Goal: Information Seeking & Learning: Learn about a topic

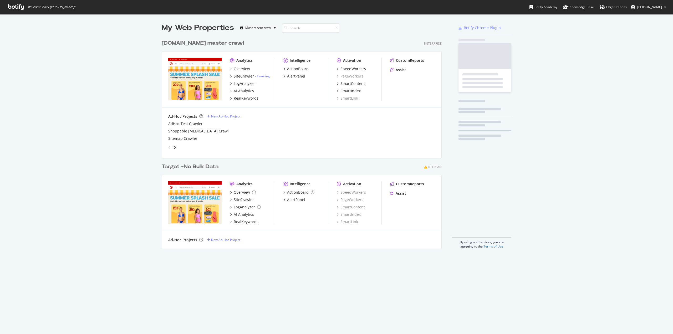
scroll to position [330, 665]
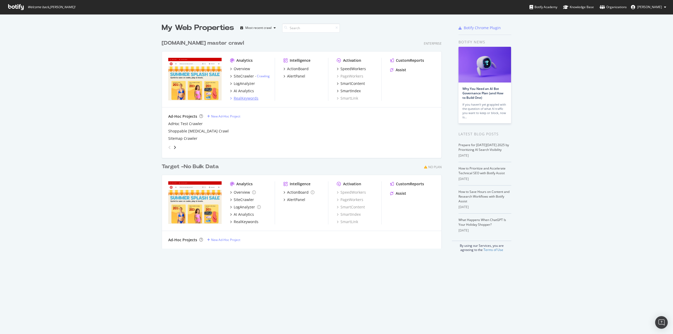
click at [247, 97] on div "RealKeywords" at bounding box center [246, 98] width 25 height 5
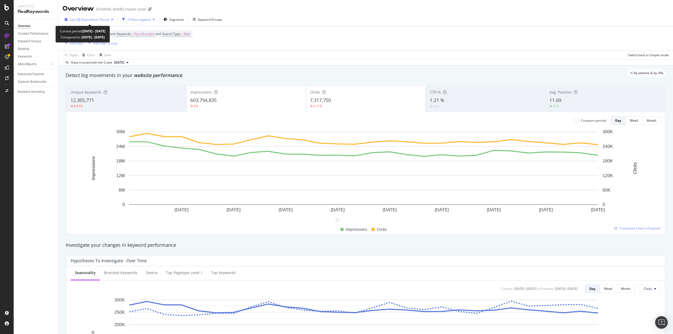
click at [111, 20] on div "button" at bounding box center [112, 19] width 6 height 3
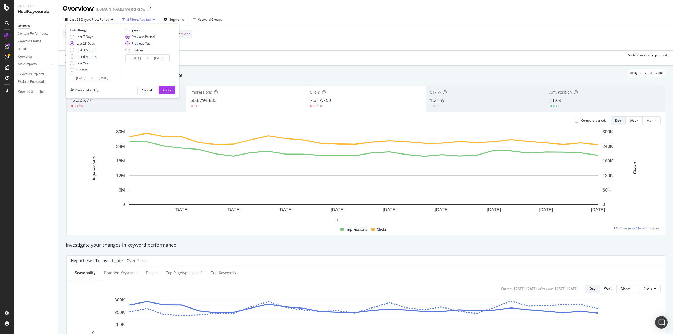
click at [130, 45] on div "Previous Year" at bounding box center [139, 43] width 29 height 4
type input "[DATE]"
click at [165, 90] on div "Apply" at bounding box center [167, 90] width 8 height 4
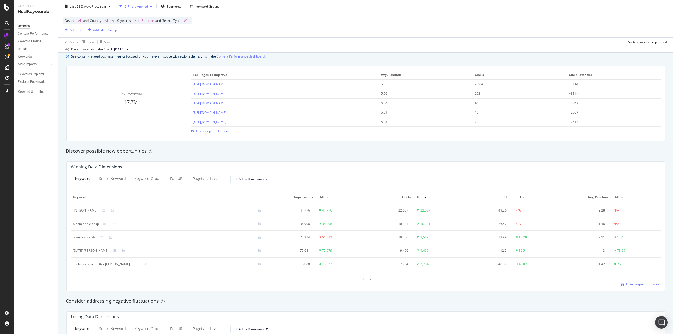
scroll to position [473, 0]
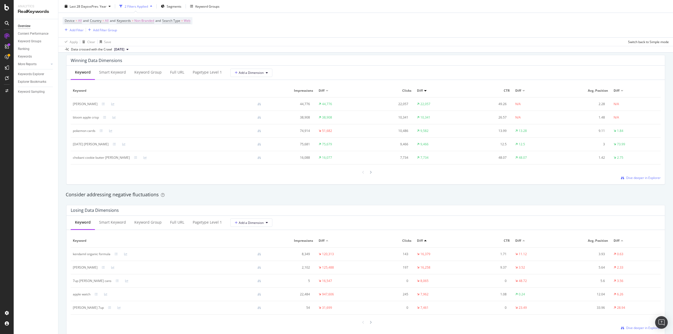
click at [424, 241] on div at bounding box center [425, 240] width 3 height 1
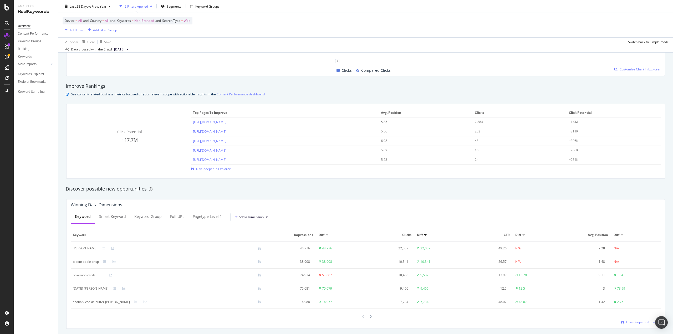
scroll to position [210, 0]
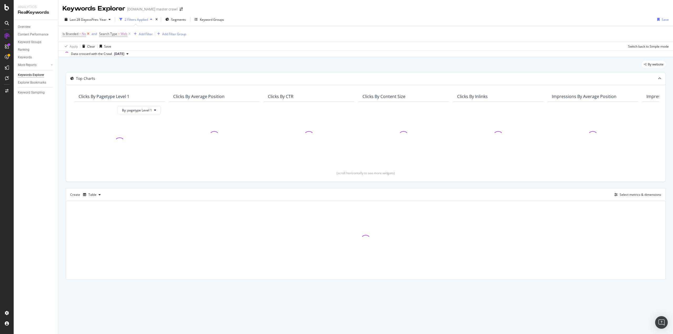
click at [88, 34] on icon at bounding box center [88, 33] width 4 height 5
click at [107, 33] on div "Add Filter" at bounding box center [109, 34] width 14 height 4
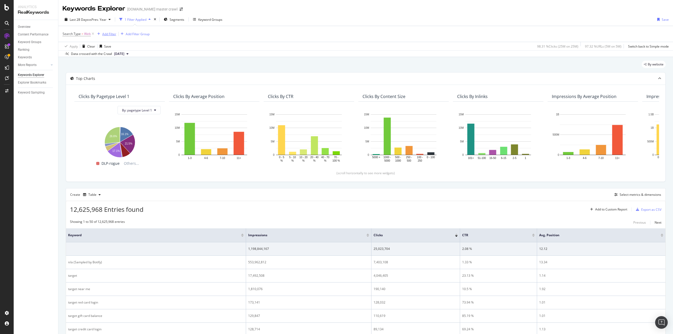
click at [112, 35] on div "Add Filter" at bounding box center [109, 34] width 14 height 4
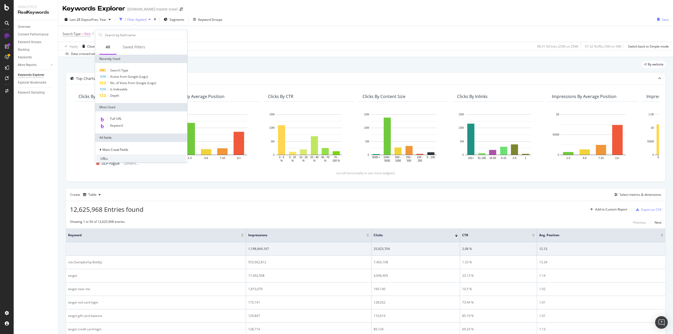
click at [315, 21] on div "Last 28 Days vs Prev. Year 1 Filter Applied Segments Keyword Groups Save" at bounding box center [365, 20] width 615 height 11
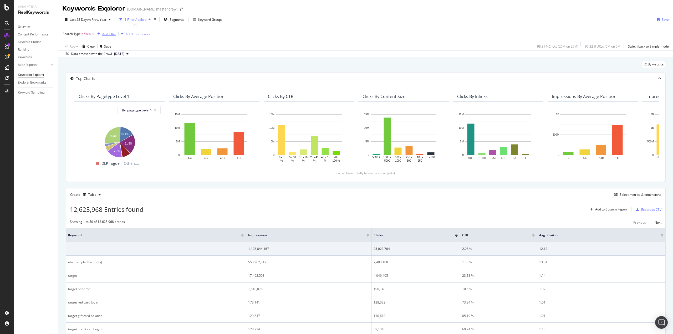
click at [110, 35] on div "Add Filter" at bounding box center [109, 34] width 14 height 4
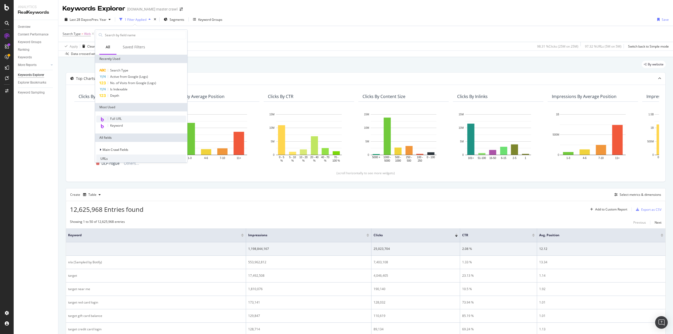
click at [117, 119] on span "Full URL" at bounding box center [116, 118] width 12 height 4
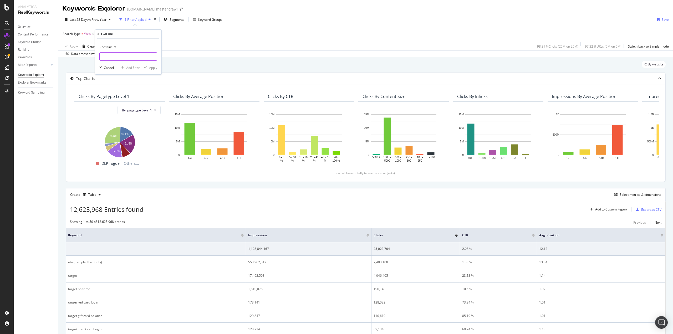
click at [120, 55] on input "text" at bounding box center [128, 56] width 57 height 8
type input "/sl/"
click at [135, 68] on div "Add filter" at bounding box center [132, 67] width 13 height 4
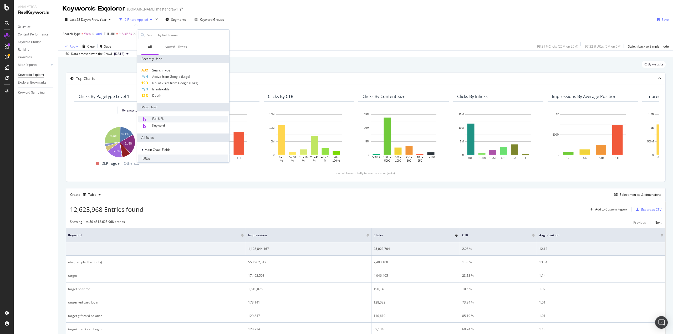
click at [154, 119] on span "Full URL" at bounding box center [158, 118] width 12 height 4
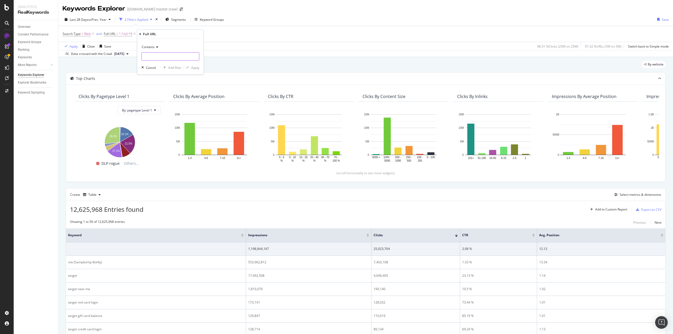
click at [163, 57] on input "text" at bounding box center [170, 56] width 57 height 8
type input "starbucks"
click at [197, 69] on div "Apply" at bounding box center [195, 67] width 8 height 4
